Goal: Transaction & Acquisition: Purchase product/service

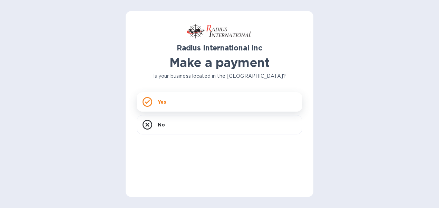
click at [164, 99] on p "Yes" at bounding box center [162, 101] width 8 height 7
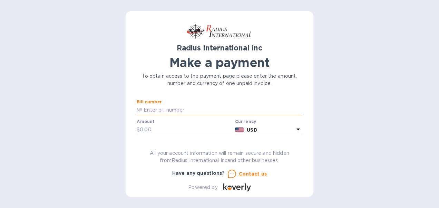
click at [174, 111] on input "text" at bounding box center [222, 110] width 160 height 10
type input "SAI00098389/B"
click at [164, 133] on input "text" at bounding box center [186, 130] width 93 height 10
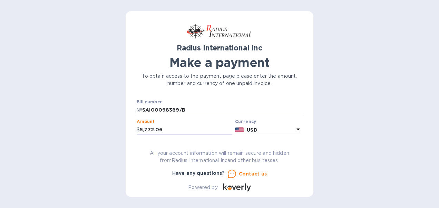
type input "5,772.06"
click at [294, 175] on div "Have any questions? Contact us" at bounding box center [219, 173] width 169 height 11
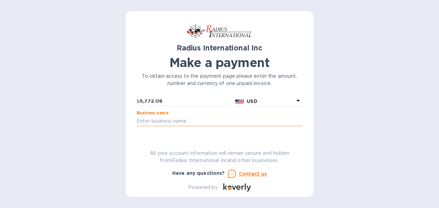
click at [213, 122] on input "text" at bounding box center [220, 121] width 166 height 10
type input "[PERSON_NAME] Thermal Systems"
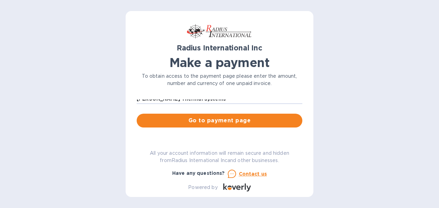
scroll to position [53, 0]
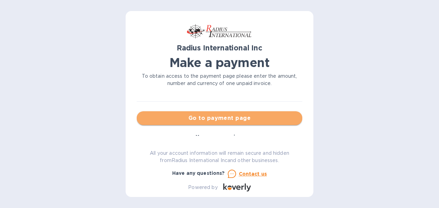
click at [260, 119] on span "Go to payment page" at bounding box center [219, 118] width 155 height 8
